Goal: Share content: Share content

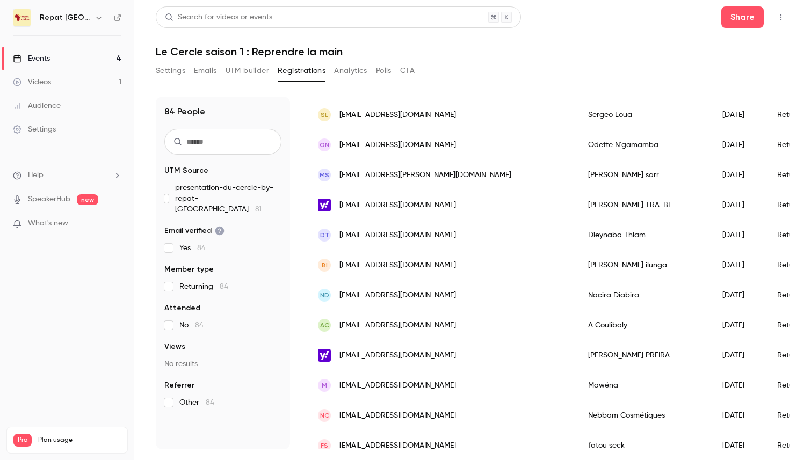
scroll to position [86, 0]
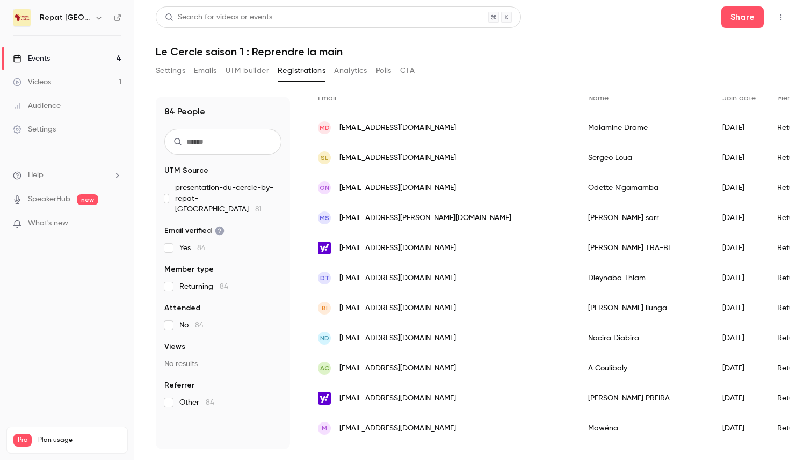
click at [47, 58] on div "Events" at bounding box center [31, 58] width 37 height 11
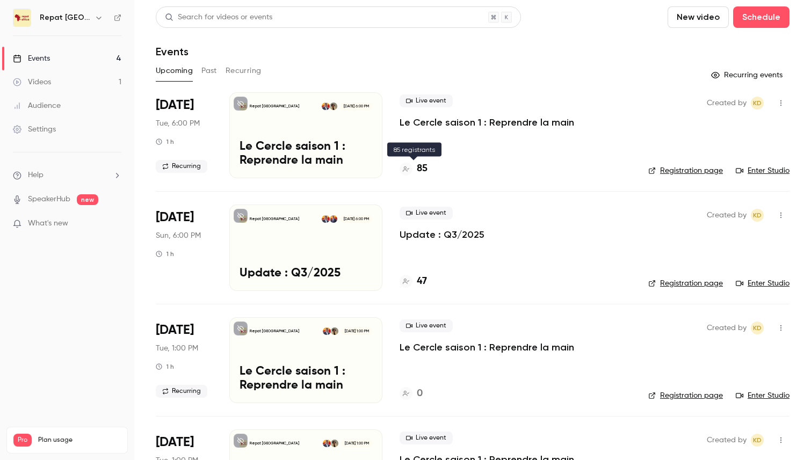
click at [420, 163] on h4 "85" at bounding box center [422, 169] width 11 height 15
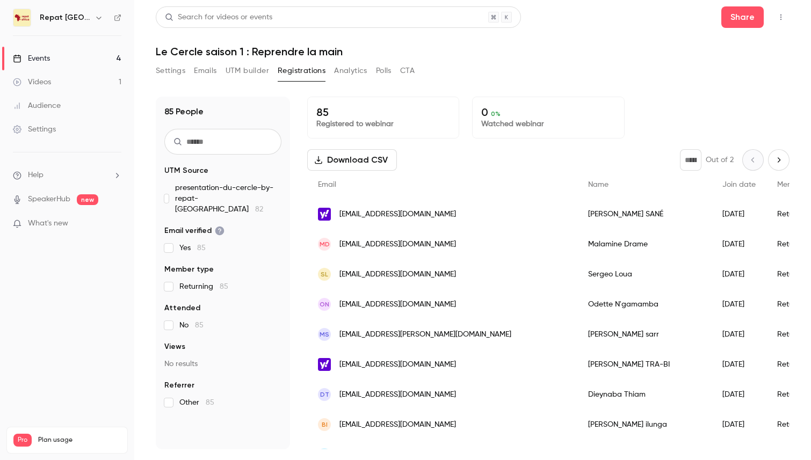
click at [61, 56] on link "Events 4" at bounding box center [67, 59] width 134 height 24
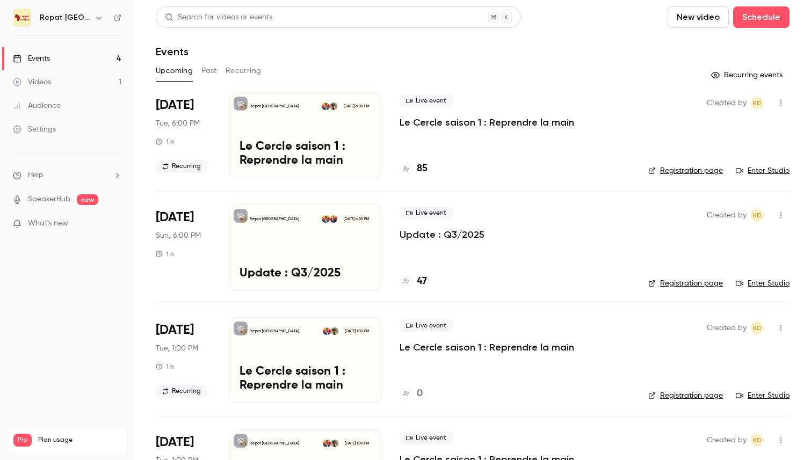
click at [214, 66] on button "Past" at bounding box center [209, 70] width 16 height 17
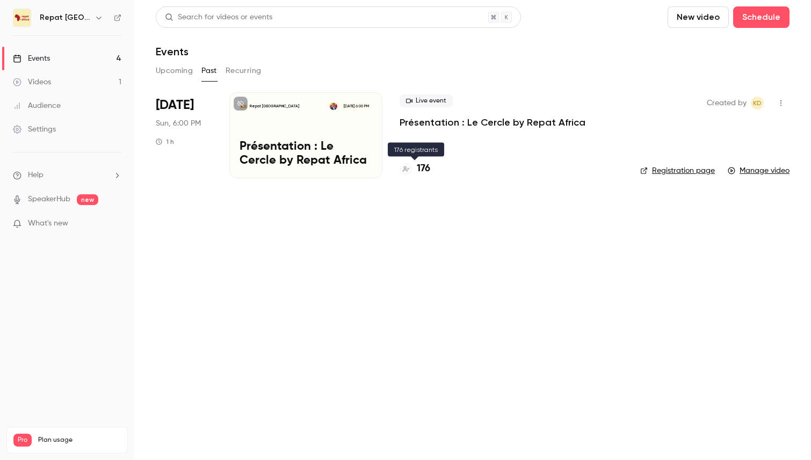
click at [424, 167] on h4 "176" at bounding box center [423, 169] width 13 height 15
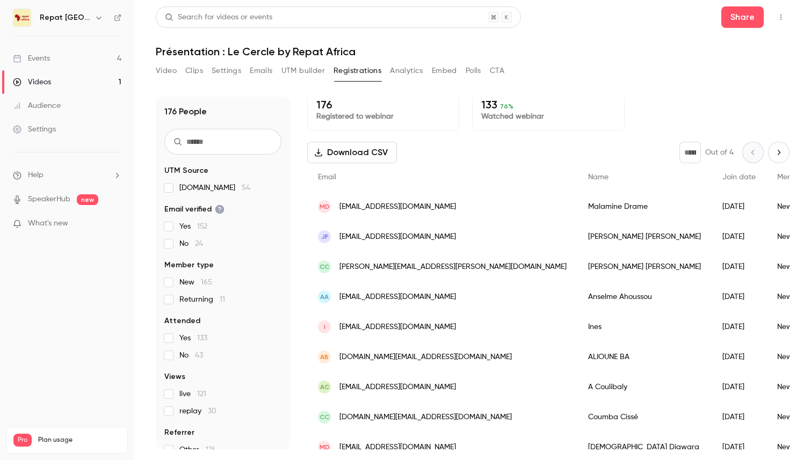
scroll to position [6, 0]
click at [176, 75] on button "Video" at bounding box center [166, 70] width 21 height 17
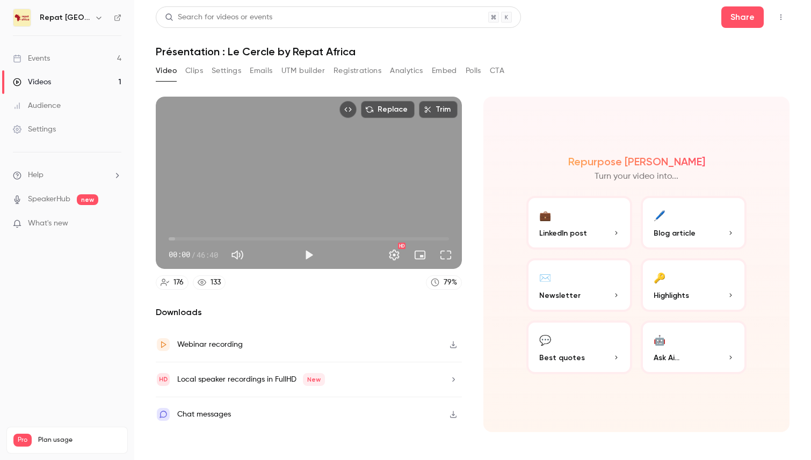
click at [194, 74] on button "Clips" at bounding box center [194, 70] width 18 height 17
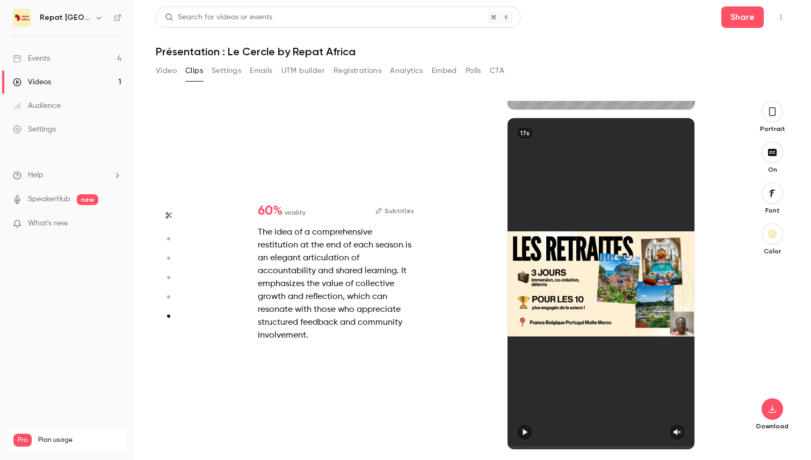
scroll to position [1683, 0]
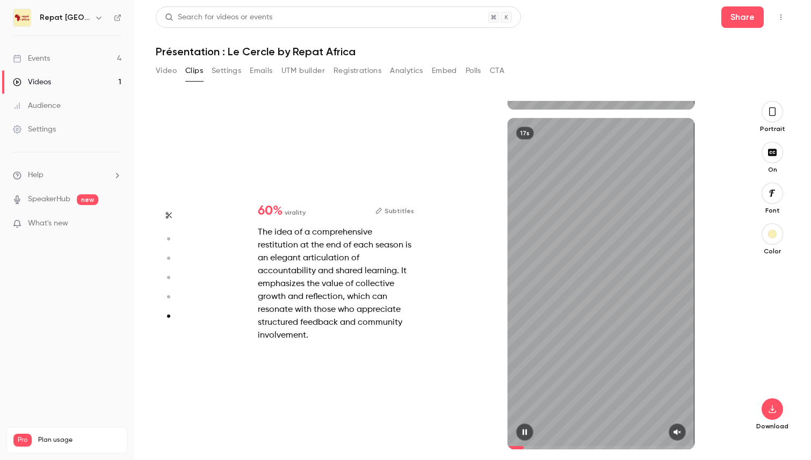
type input "*"
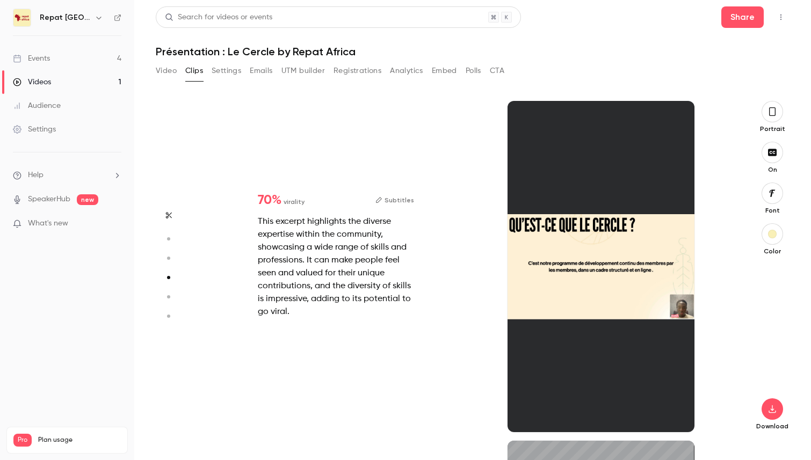
type input "*"
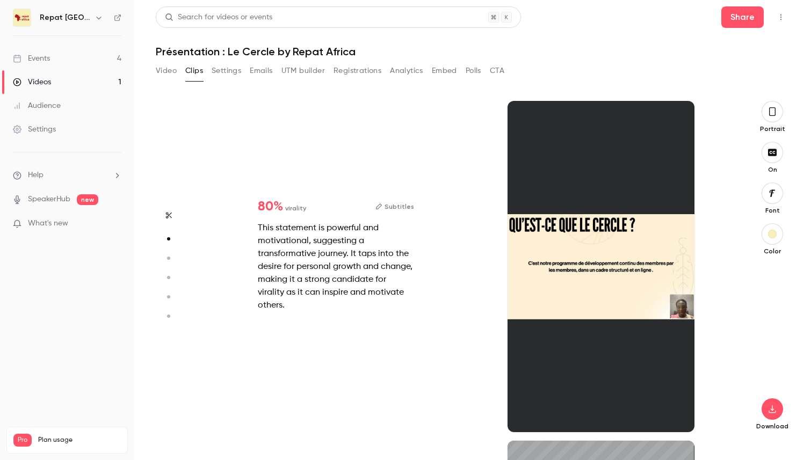
scroll to position [340, 0]
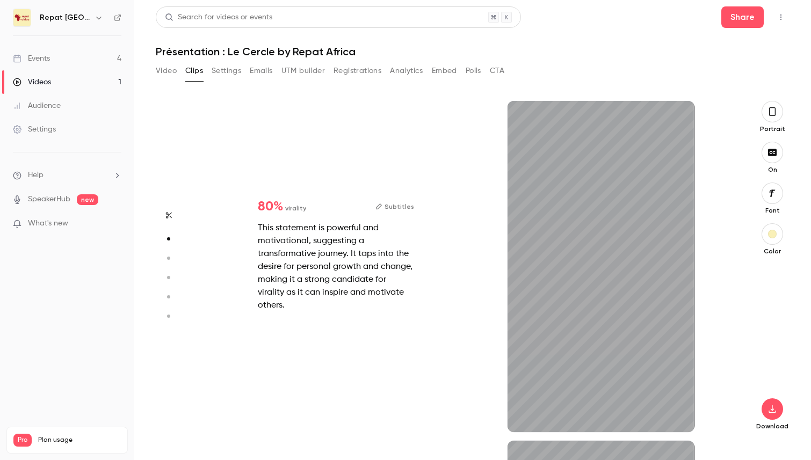
type input "***"
click at [224, 69] on button "Settings" at bounding box center [227, 70] width 30 height 17
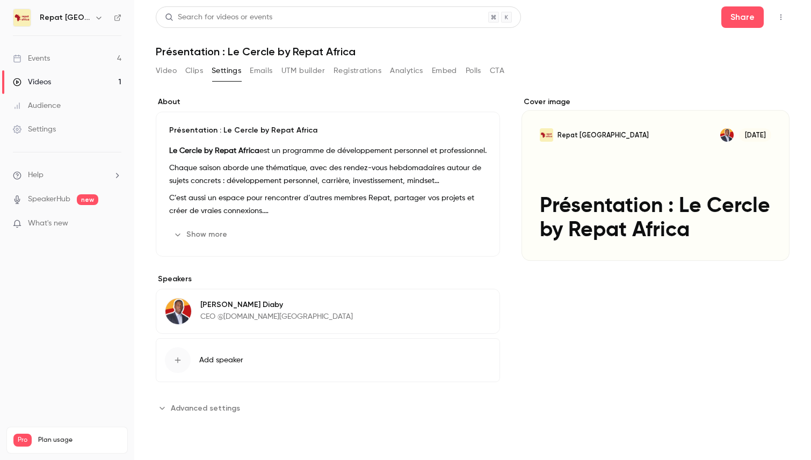
click at [251, 72] on button "Emails" at bounding box center [261, 70] width 23 height 17
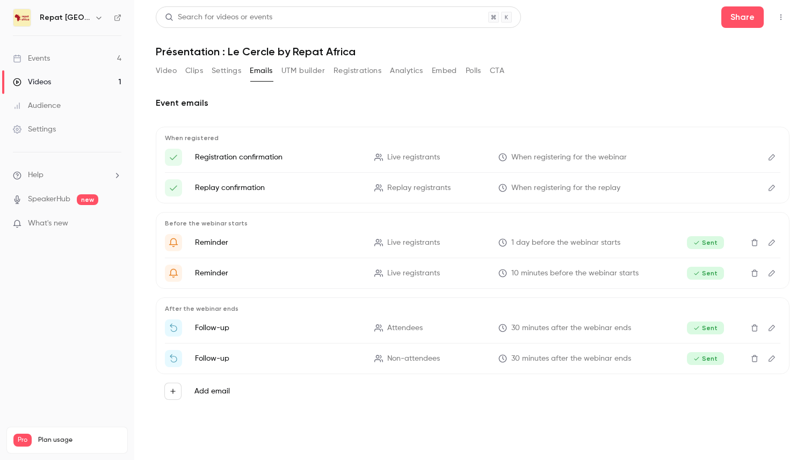
click at [48, 56] on div "Events" at bounding box center [31, 58] width 37 height 11
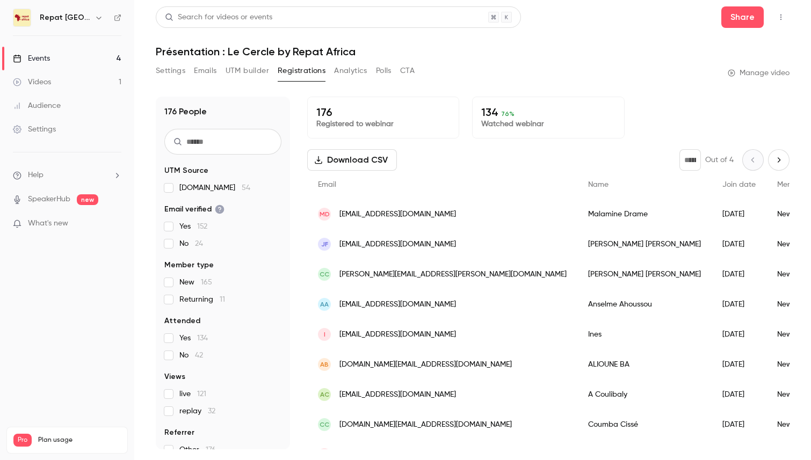
click at [220, 145] on input "text" at bounding box center [222, 142] width 117 height 26
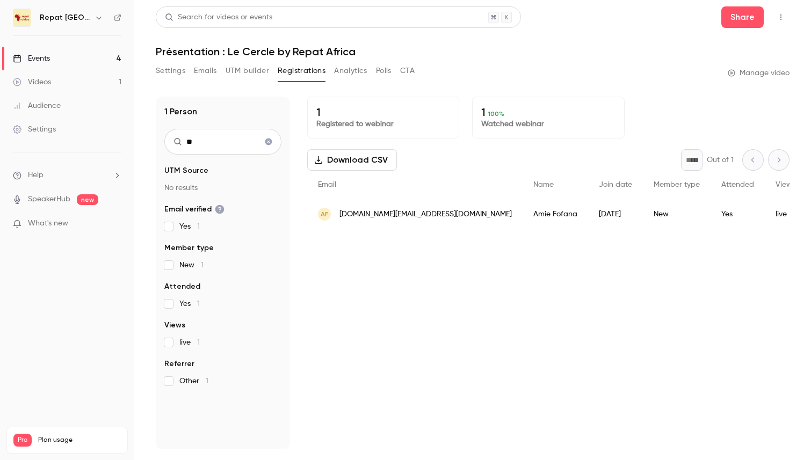
type input "*"
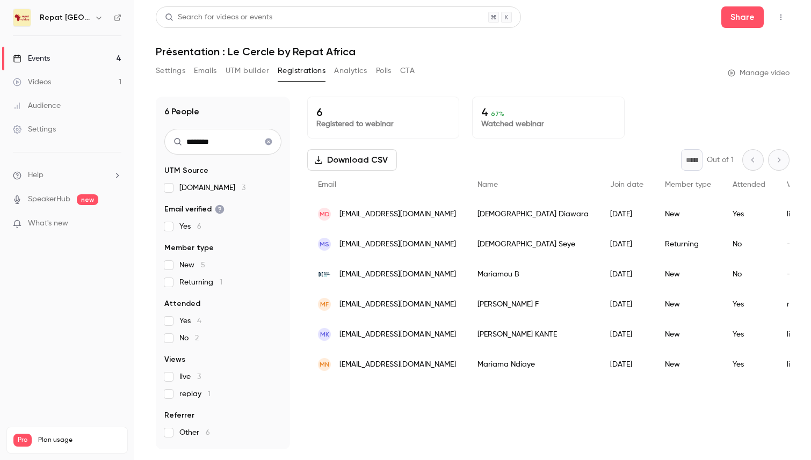
type input "********"
click at [599, 300] on div "2025/09/05" at bounding box center [626, 305] width 55 height 30
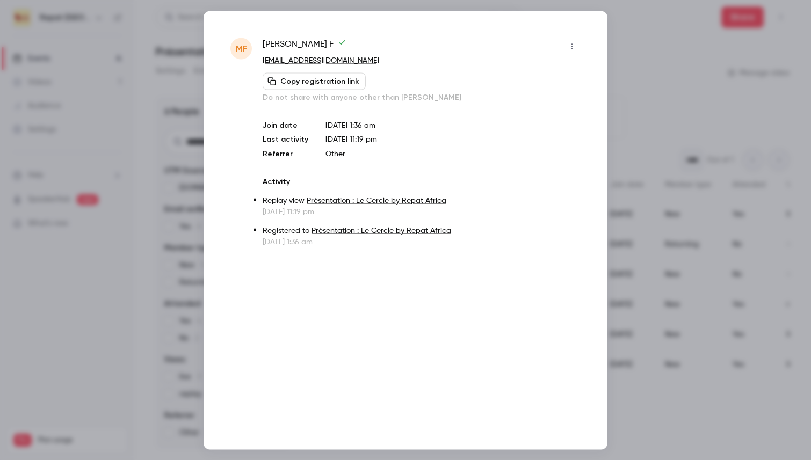
click at [663, 106] on div at bounding box center [405, 230] width 811 height 460
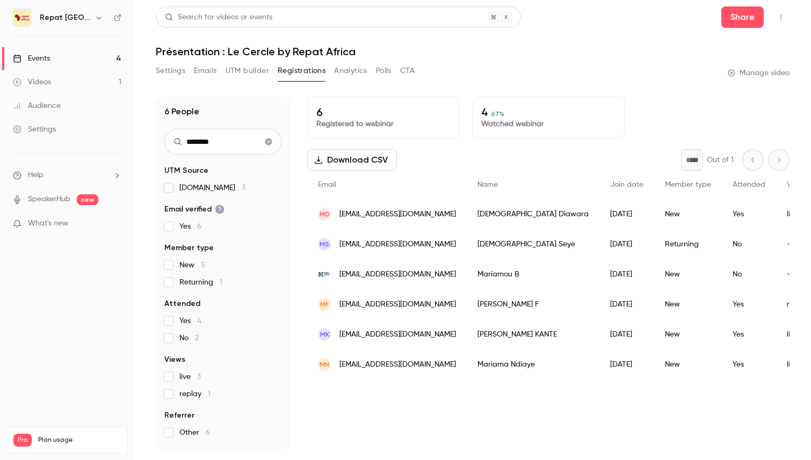
click at [176, 75] on button "Settings" at bounding box center [171, 70] width 30 height 17
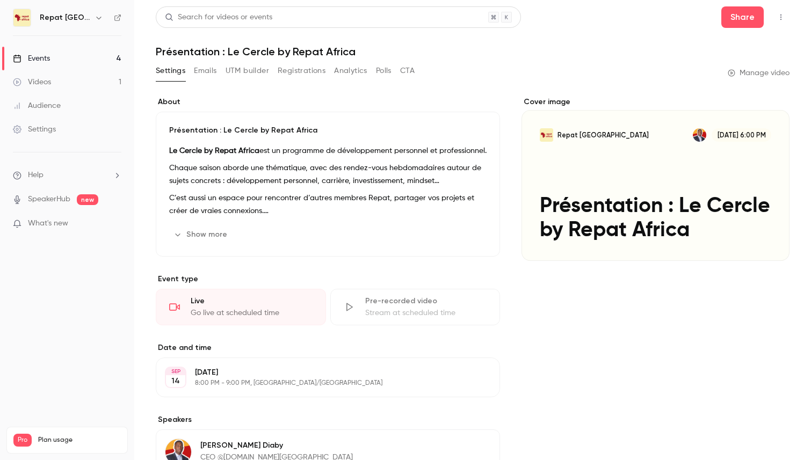
click at [349, 74] on button "Analytics" at bounding box center [350, 70] width 33 height 17
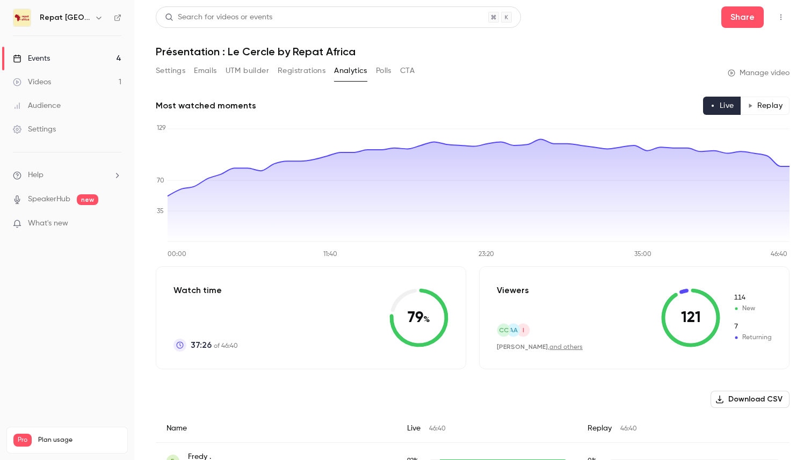
click at [51, 55] on link "Events 4" at bounding box center [67, 59] width 134 height 24
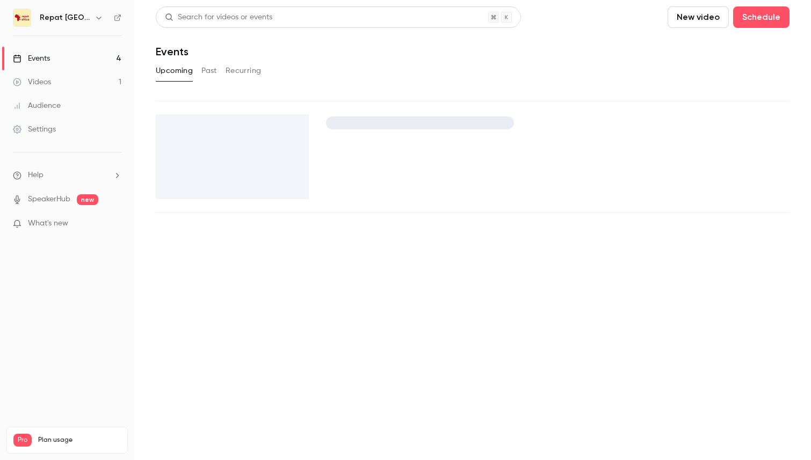
click at [75, 86] on link "Videos 1" at bounding box center [67, 82] width 134 height 24
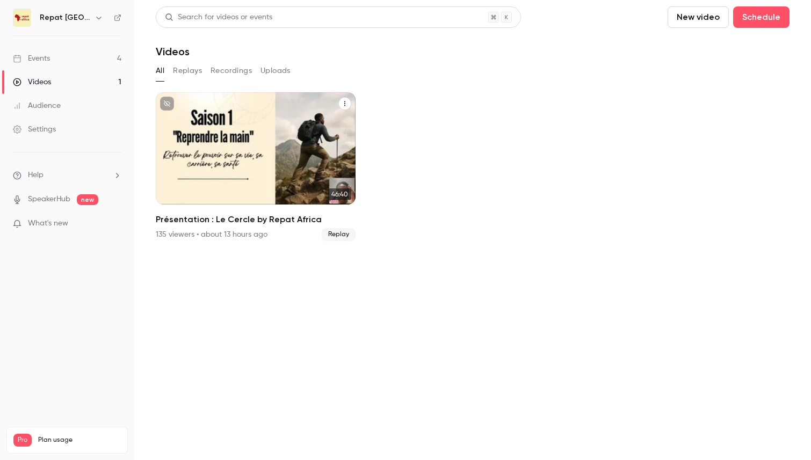
click at [343, 102] on icon "Présentation : Le Cercle by Repat Africa" at bounding box center [345, 103] width 6 height 6
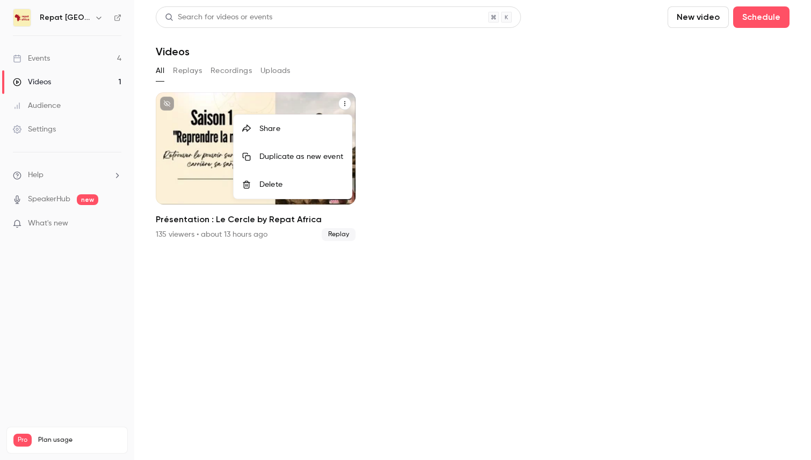
click at [322, 131] on div "Share" at bounding box center [301, 129] width 84 height 11
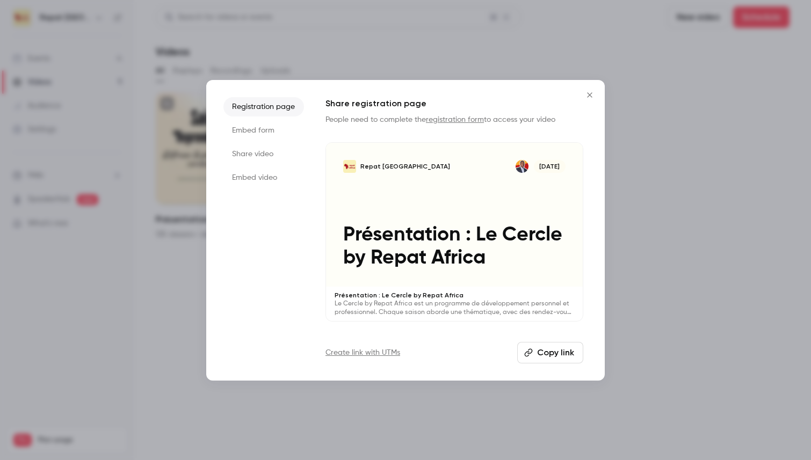
click at [551, 351] on button "Copy link" at bounding box center [550, 352] width 66 height 21
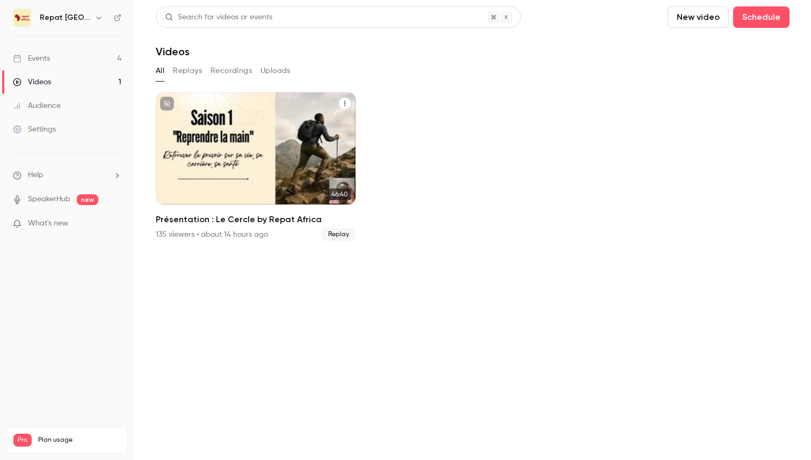
click at [193, 136] on div "Repat Africa Sep 14 Présentation : Le Cercle by Repat Africa" at bounding box center [256, 148] width 200 height 112
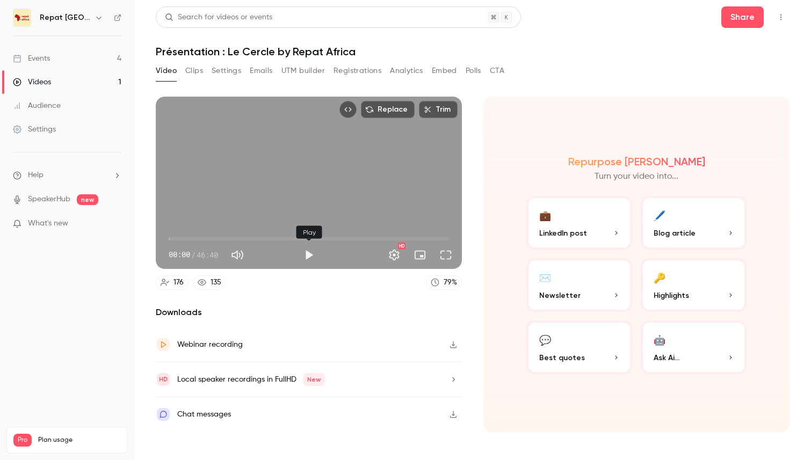
click at [307, 255] on button "Play" at bounding box center [308, 254] width 21 height 21
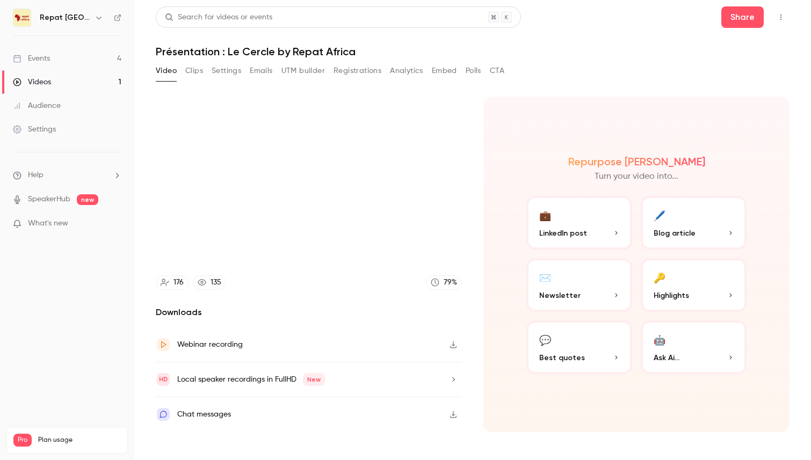
type input "*****"
click at [74, 51] on link "Events 4" at bounding box center [67, 59] width 134 height 24
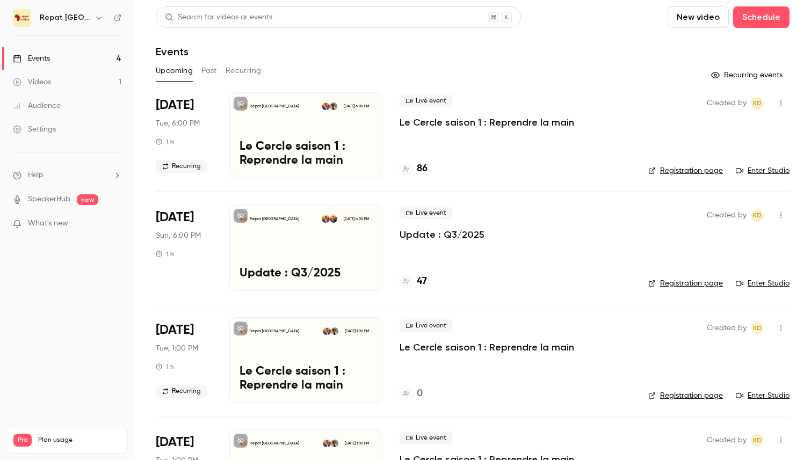
click at [61, 78] on link "Videos 1" at bounding box center [67, 82] width 134 height 24
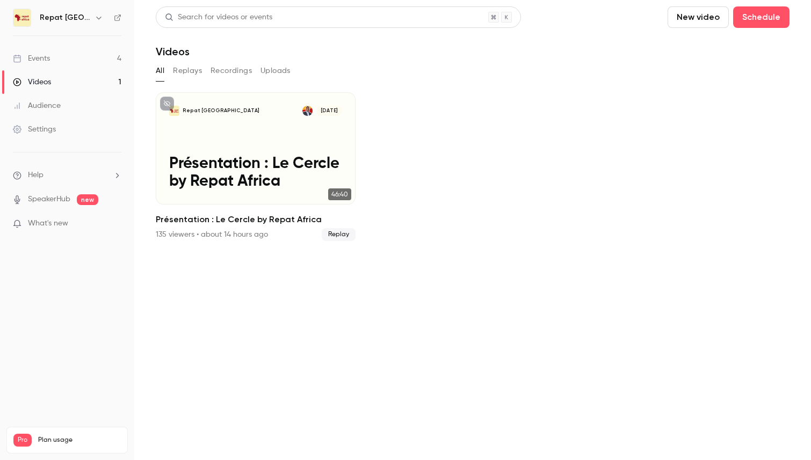
click at [185, 67] on button "Replays" at bounding box center [187, 70] width 29 height 17
click at [153, 71] on main "Search for videos or events New video Schedule Videos All Replays Recordings Up…" at bounding box center [472, 230] width 677 height 460
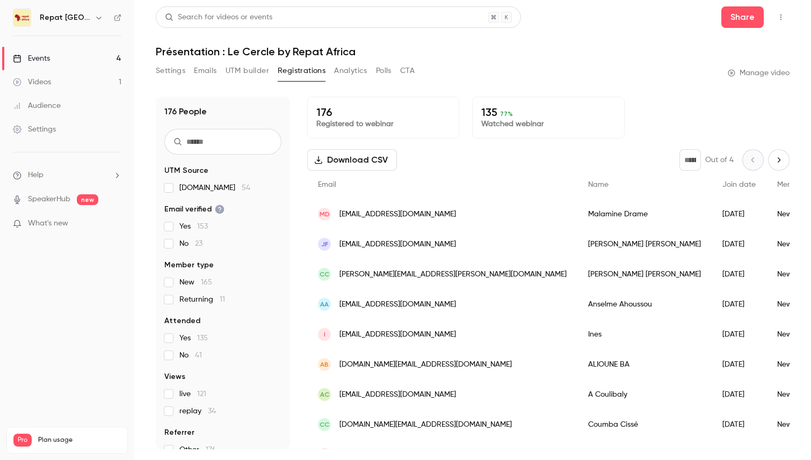
click at [44, 57] on div "Events" at bounding box center [31, 58] width 37 height 11
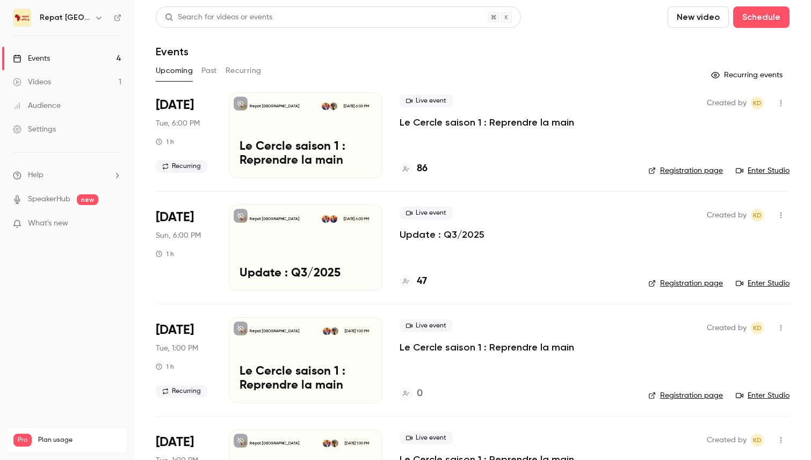
click at [424, 165] on h4 "86" at bounding box center [422, 169] width 11 height 15
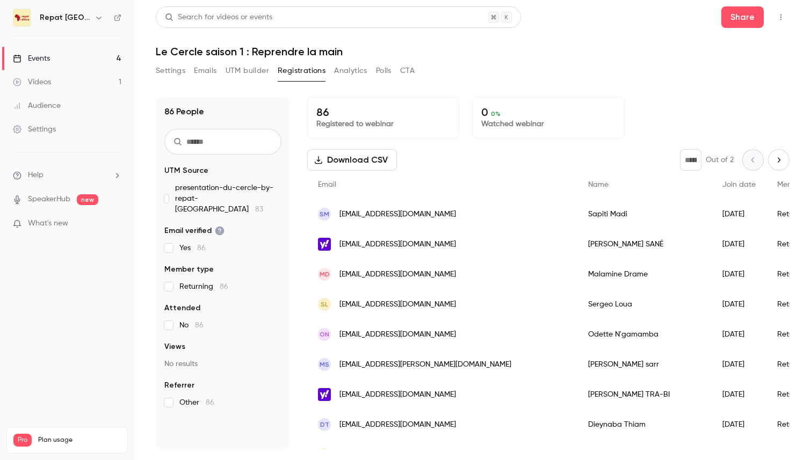
click at [209, 73] on button "Emails" at bounding box center [205, 70] width 23 height 17
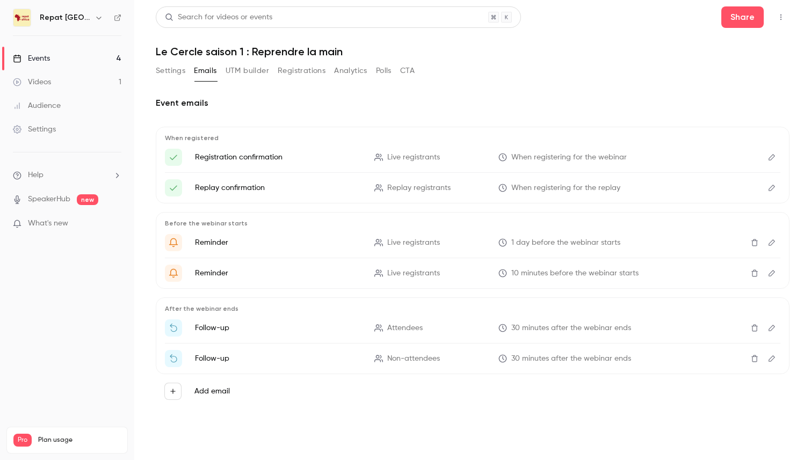
click at [172, 70] on button "Settings" at bounding box center [171, 70] width 30 height 17
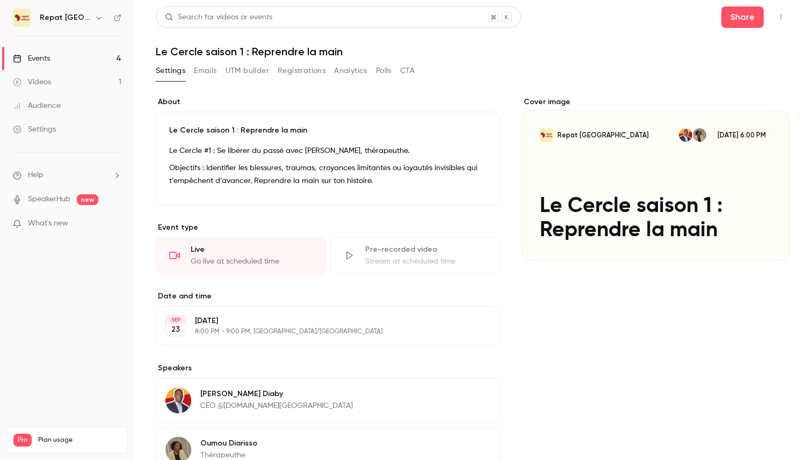
click at [205, 67] on button "Emails" at bounding box center [205, 70] width 23 height 17
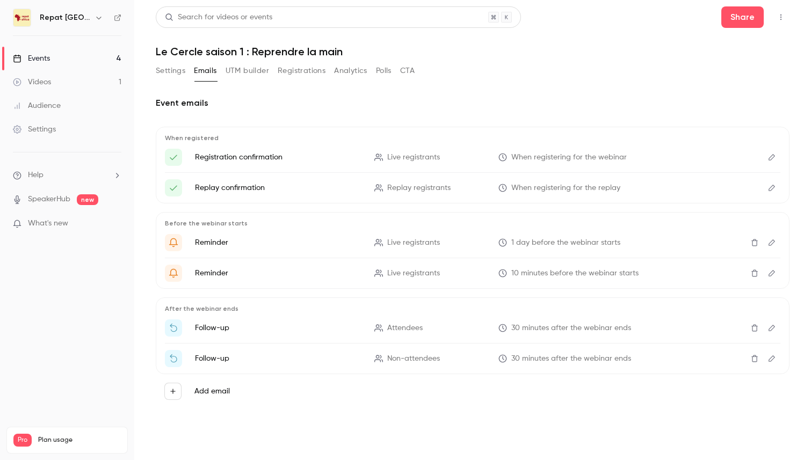
click at [300, 77] on button "Registrations" at bounding box center [302, 70] width 48 height 17
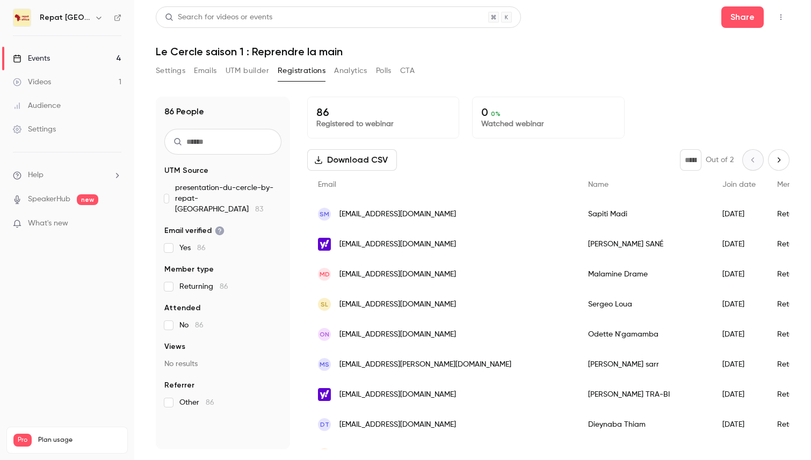
click at [241, 135] on input "text" at bounding box center [222, 142] width 117 height 26
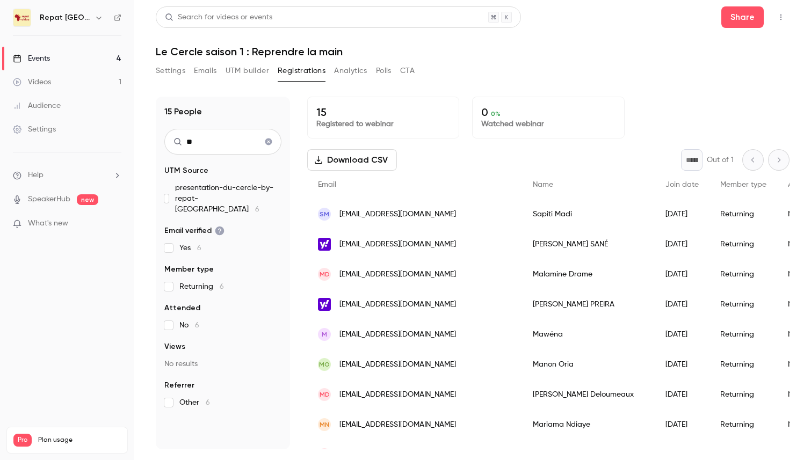
type input "*"
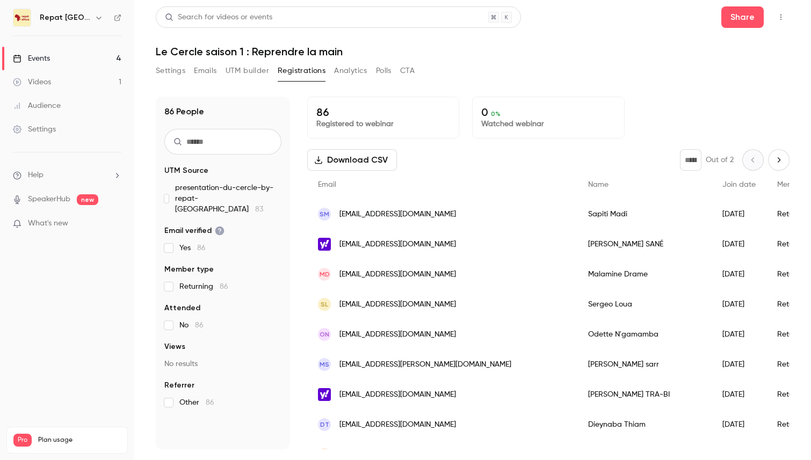
click at [76, 58] on link "Events 4" at bounding box center [67, 59] width 134 height 24
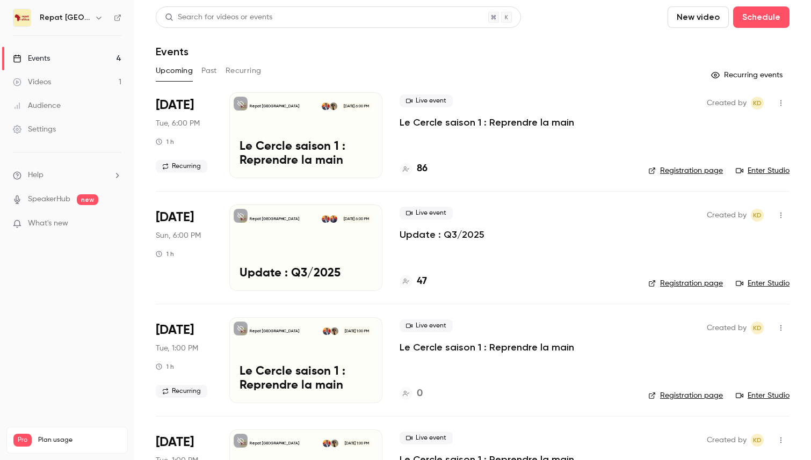
click at [422, 168] on h4 "86" at bounding box center [422, 169] width 11 height 15
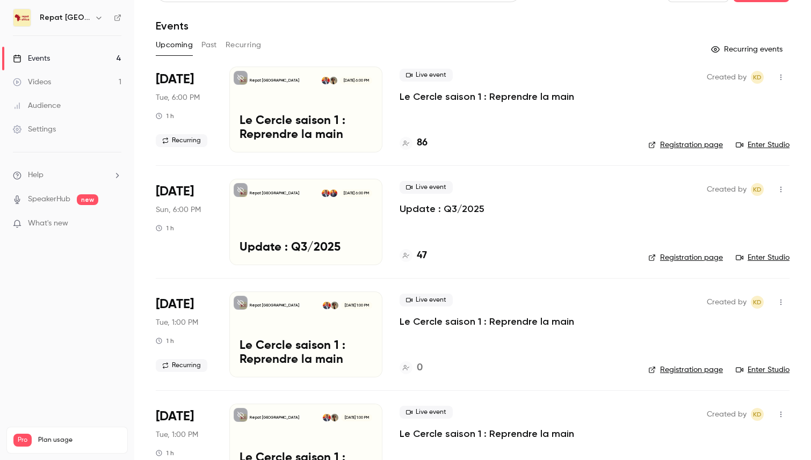
scroll to position [29, 0]
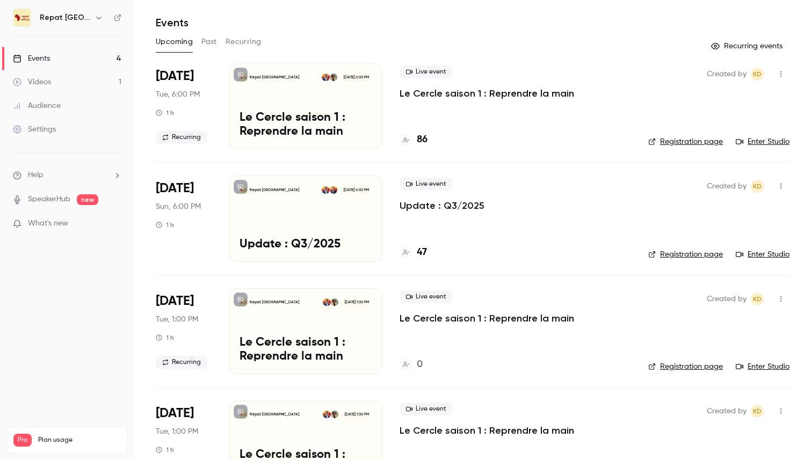
click at [423, 140] on h4 "86" at bounding box center [422, 140] width 11 height 15
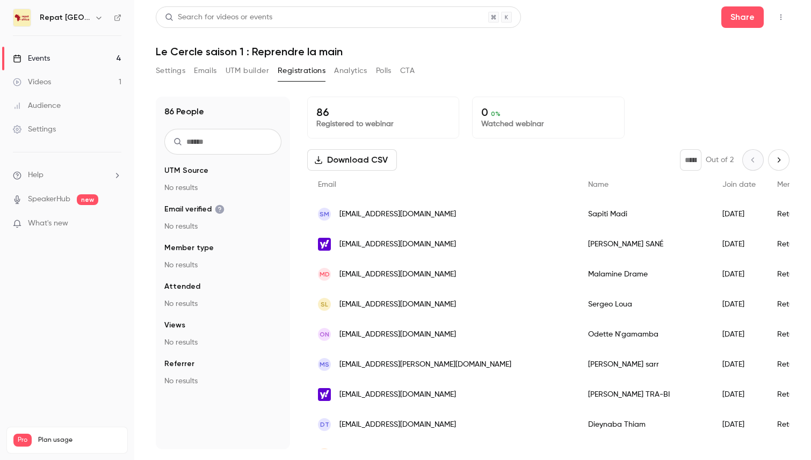
click at [228, 136] on input "text" at bounding box center [222, 142] width 117 height 26
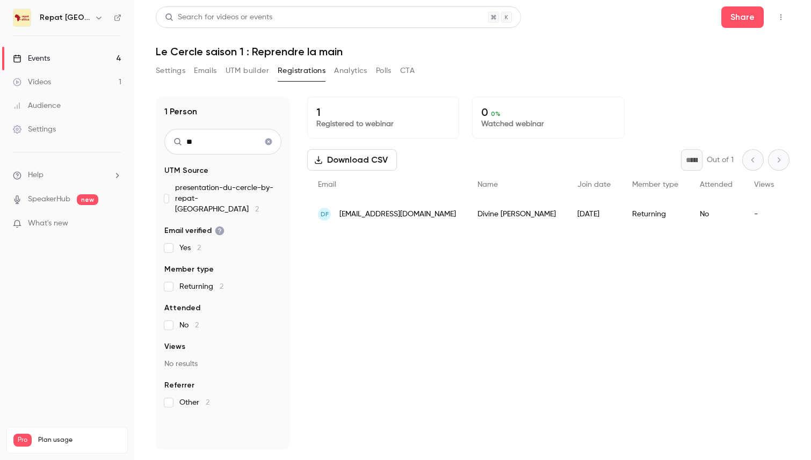
type input "*"
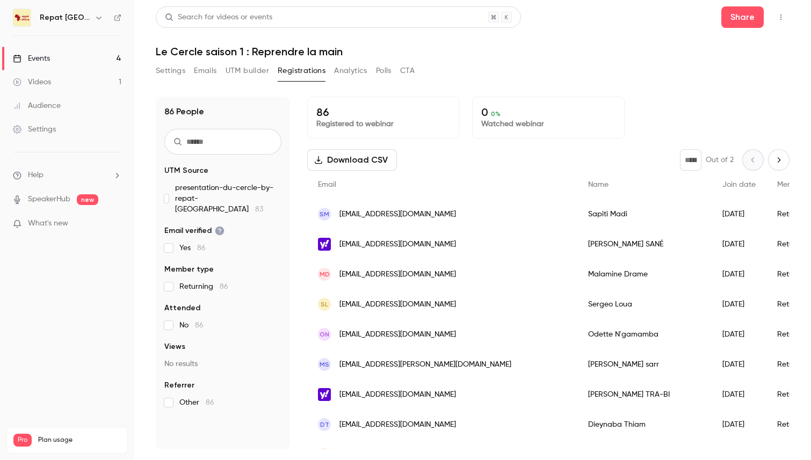
click at [74, 64] on link "Events 4" at bounding box center [67, 59] width 134 height 24
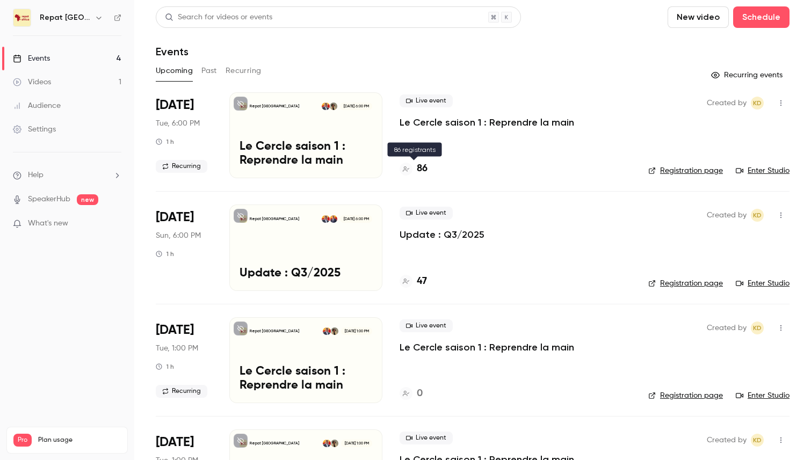
click at [423, 169] on h4 "86" at bounding box center [422, 169] width 11 height 15
click at [423, 164] on h4 "86" at bounding box center [422, 169] width 11 height 15
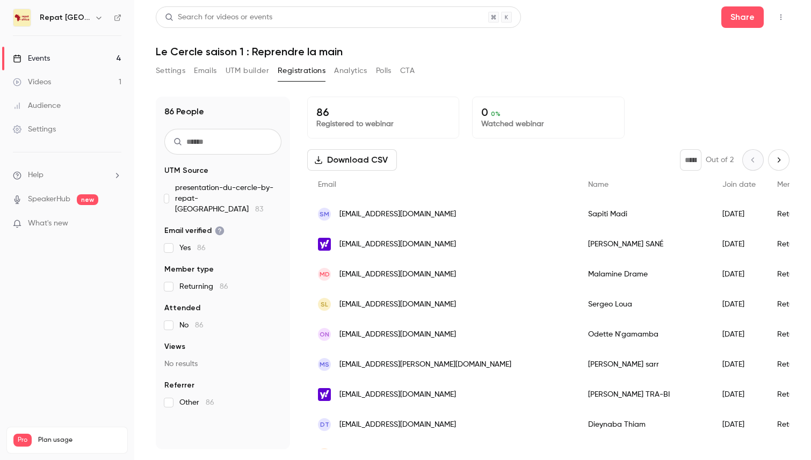
click at [77, 58] on link "Events 4" at bounding box center [67, 59] width 134 height 24
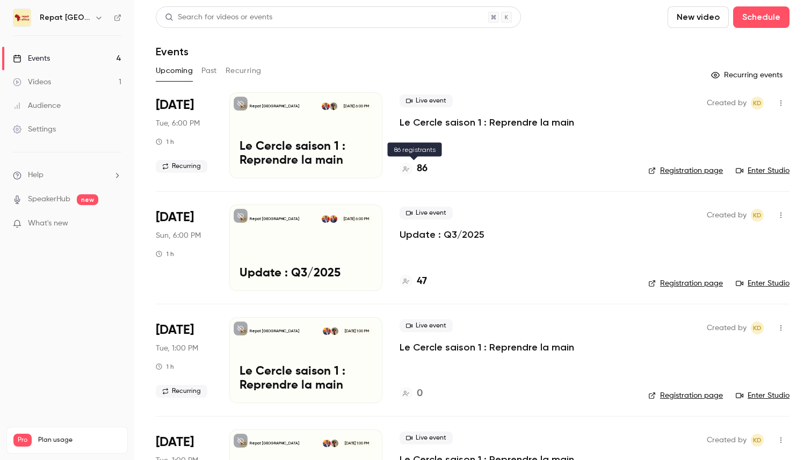
click at [423, 169] on h4 "86" at bounding box center [422, 169] width 11 height 15
click at [212, 75] on button "Past" at bounding box center [209, 70] width 16 height 17
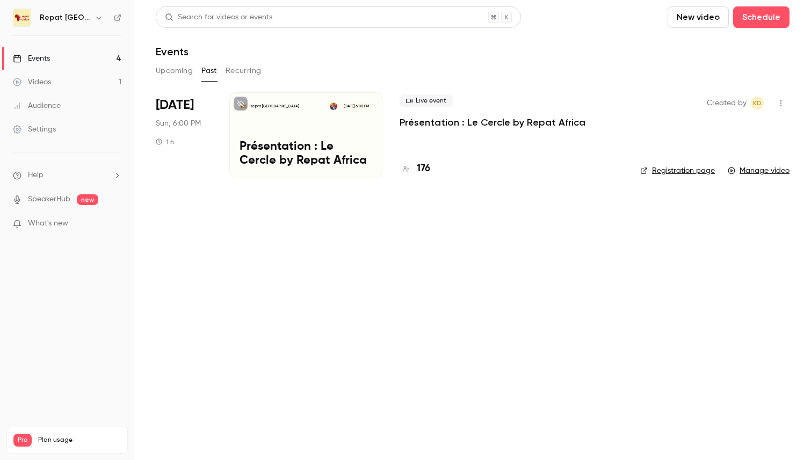
click at [426, 122] on p "Présentation : Le Cercle by Repat Africa" at bounding box center [493, 122] width 186 height 13
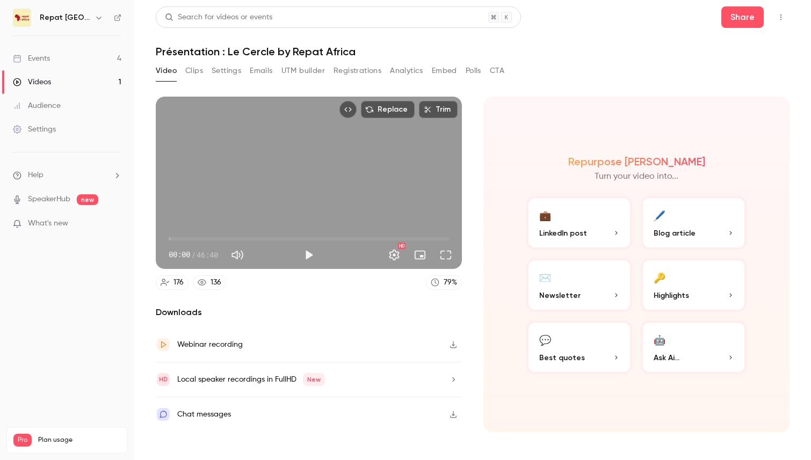
click at [590, 223] on button "💼 LinkedIn post" at bounding box center [579, 223] width 106 height 54
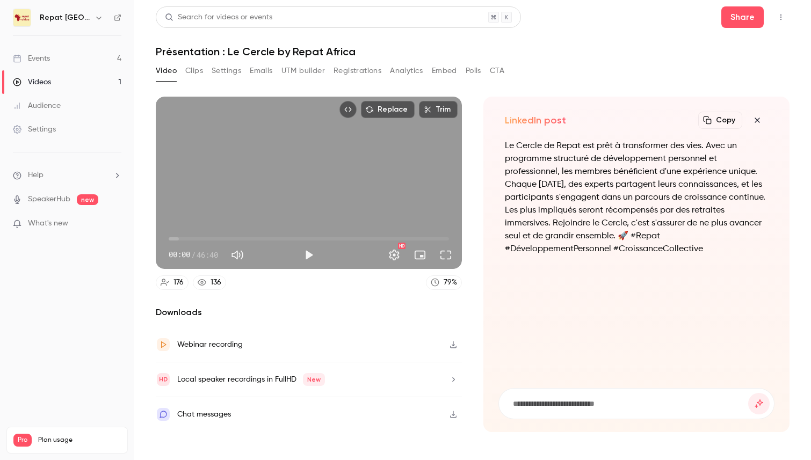
click at [190, 75] on button "Clips" at bounding box center [194, 70] width 18 height 17
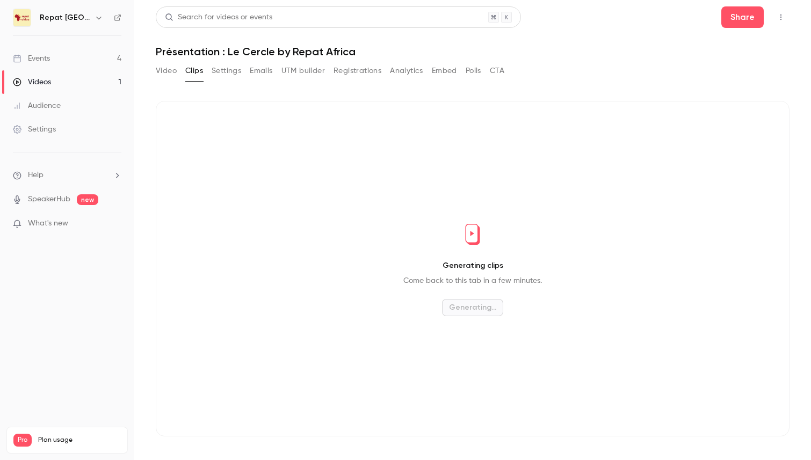
click at [170, 71] on button "Video" at bounding box center [166, 70] width 21 height 17
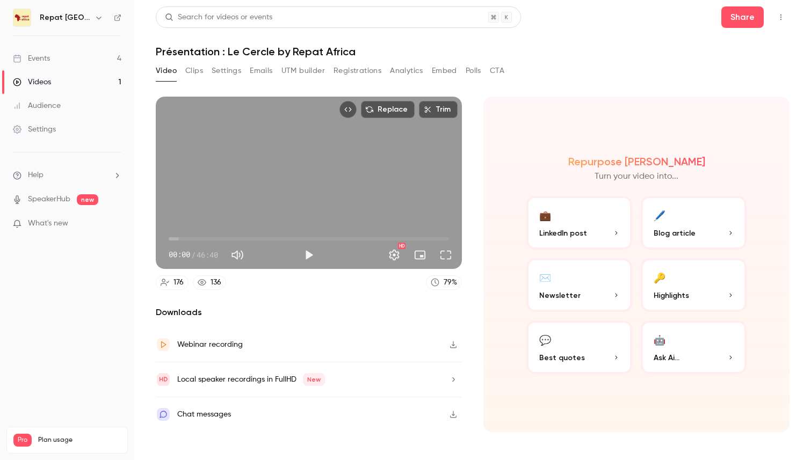
click at [579, 230] on span "LinkedIn post" at bounding box center [563, 233] width 48 height 11
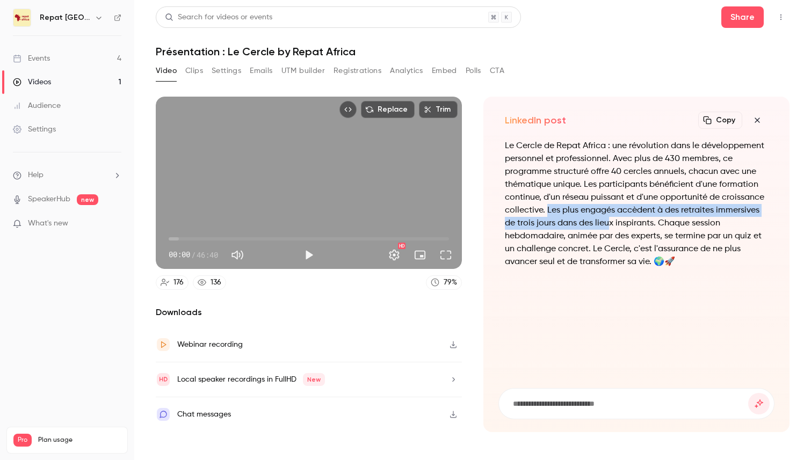
drag, startPoint x: 547, startPoint y: 208, endPoint x: 609, endPoint y: 228, distance: 65.4
click at [609, 228] on p "Le Cercle de Repat Africa : une révolution dans le développement personnel et p…" at bounding box center [636, 204] width 263 height 129
